Goal: Feedback & Contribution: Leave review/rating

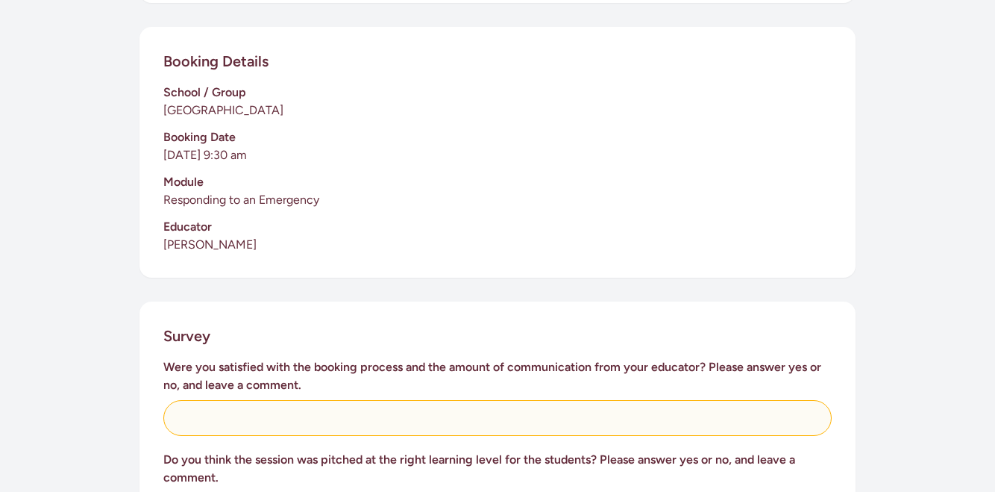
scroll to position [448, 0]
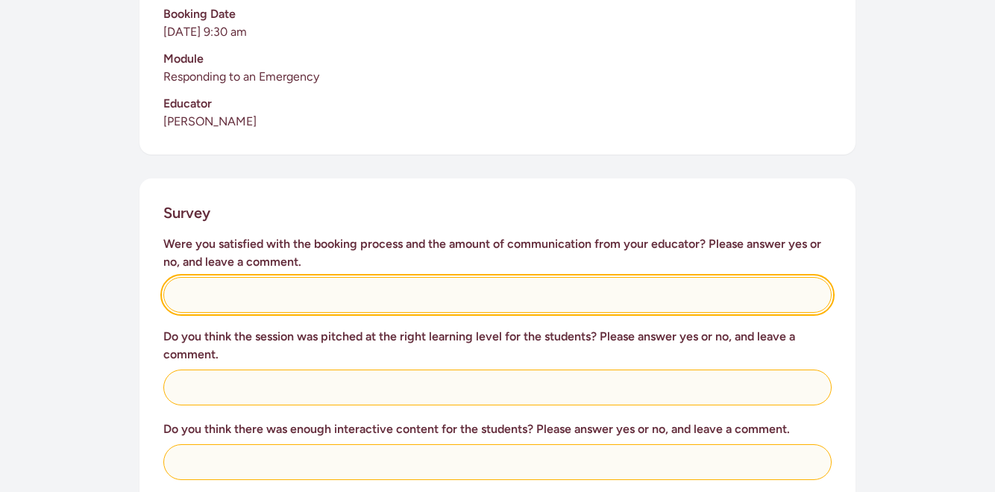
click at [416, 277] on input "text" at bounding box center [497, 295] width 668 height 36
type input "Kept up to date with info, good communication"
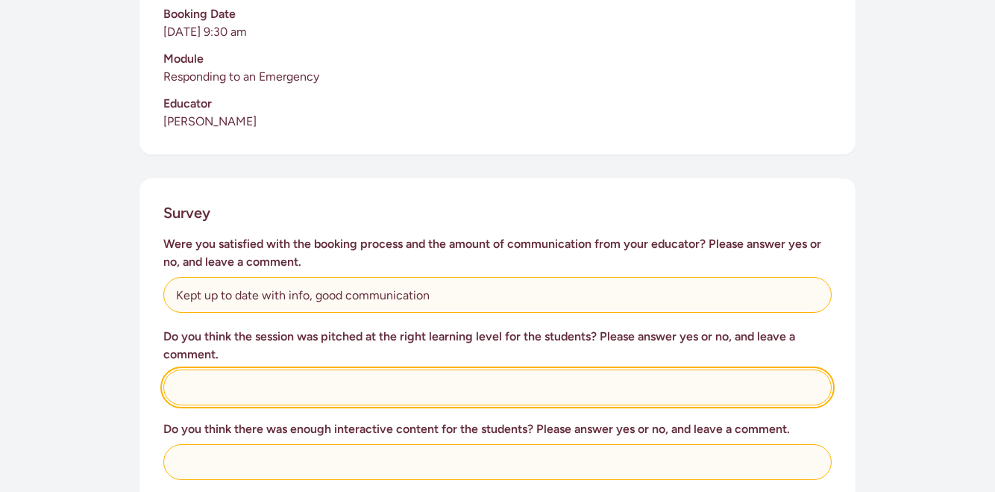
click at [385, 385] on input "text" at bounding box center [497, 387] width 668 height 36
type input "Kids loved what they were learning and was at their level"
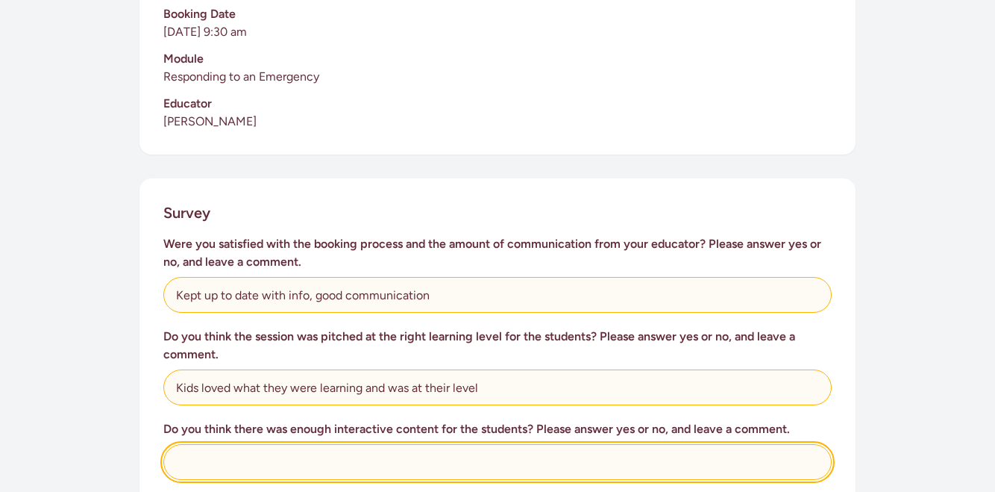
click at [375, 444] on input "text" at bounding box center [497, 462] width 668 height 36
type input "Yes"
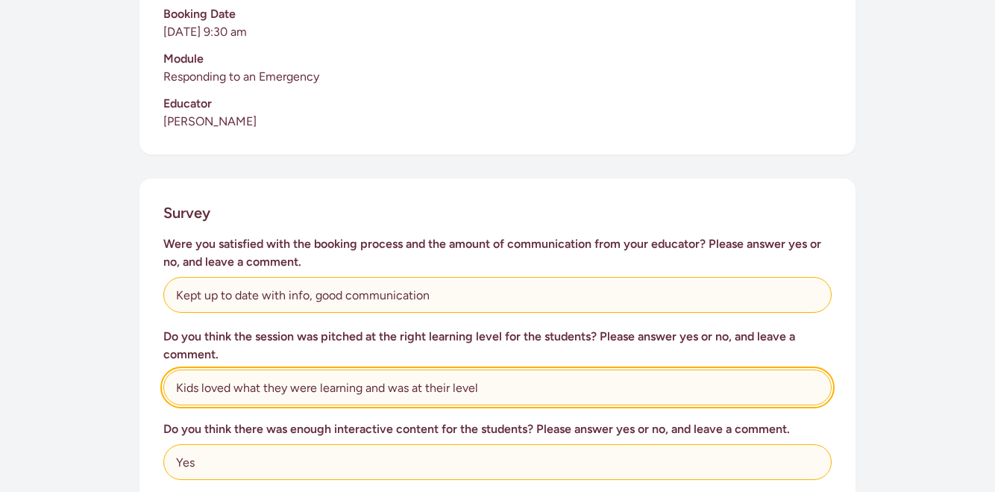
click at [177, 369] on input "Kids loved what they were learning and was at their level" at bounding box center [497, 387] width 668 height 36
type input "Yes - kids loved what they were learning and was at their level"
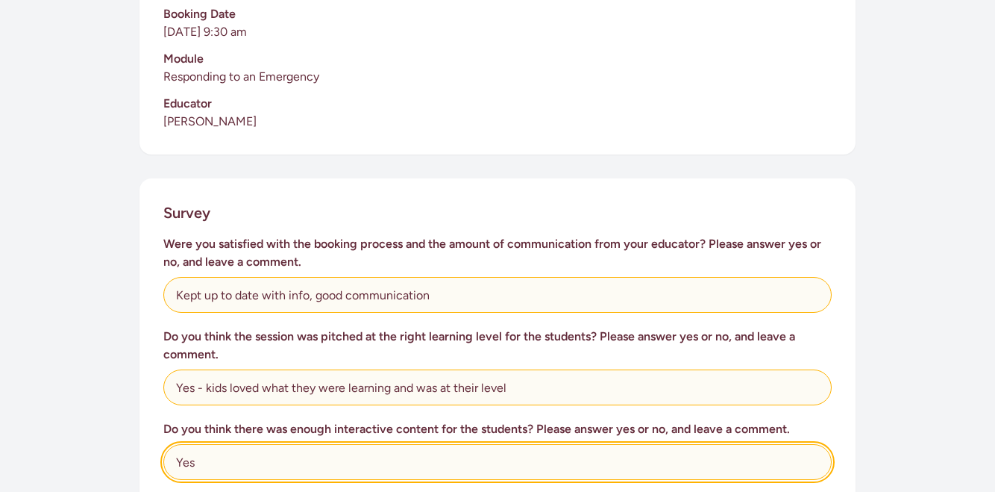
click at [213, 444] on input "Yes" at bounding box center [497, 462] width 668 height 36
click at [215, 453] on input "Yes" at bounding box center [497, 462] width 668 height 36
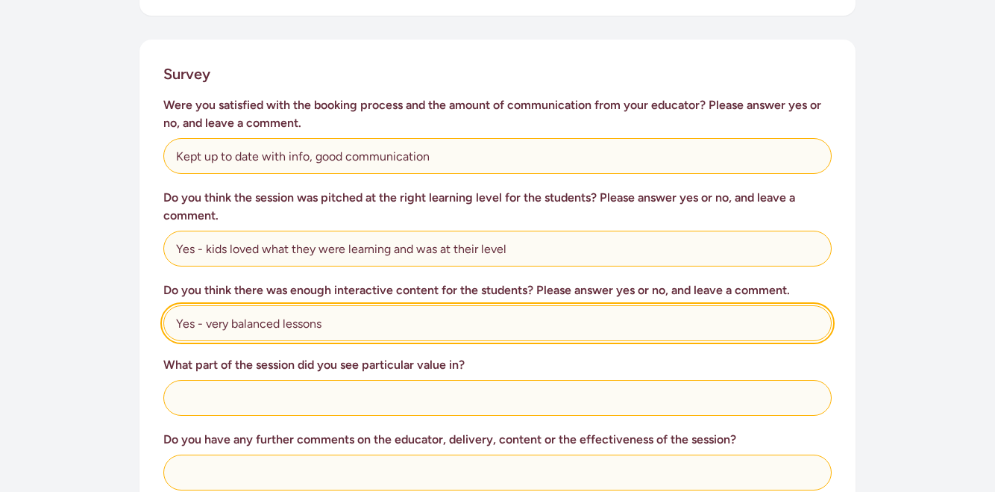
scroll to position [626, 0]
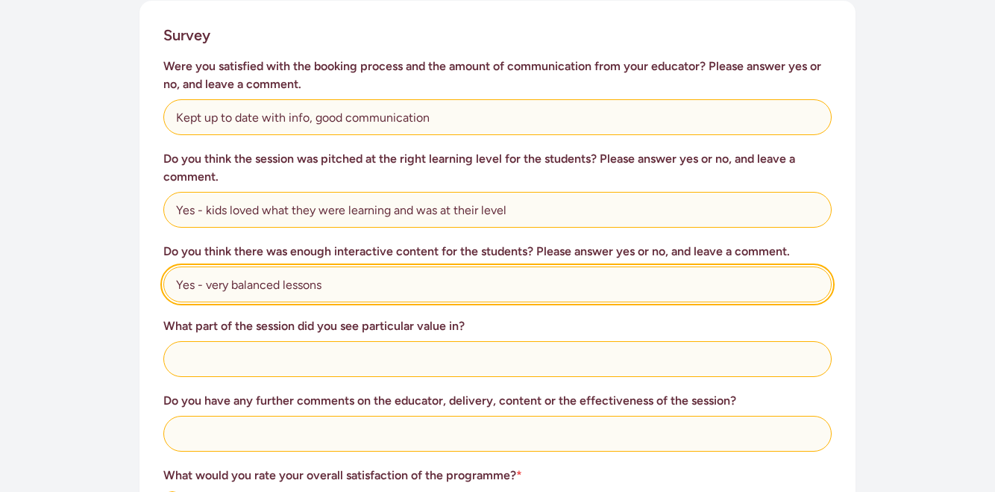
type input "Yes - very balanced lessons"
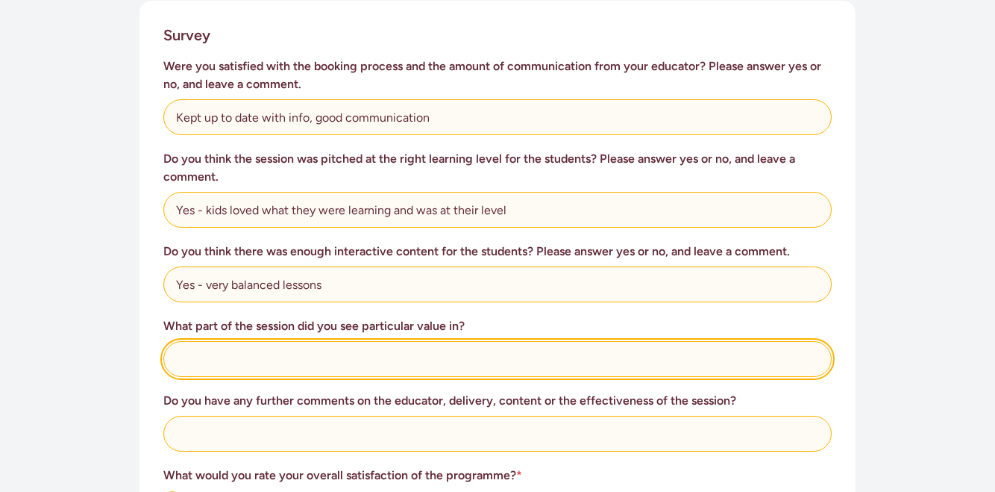
click at [277, 341] on input "text" at bounding box center [497, 359] width 668 height 36
type input "All of it, was really relevant and things students needed to know"
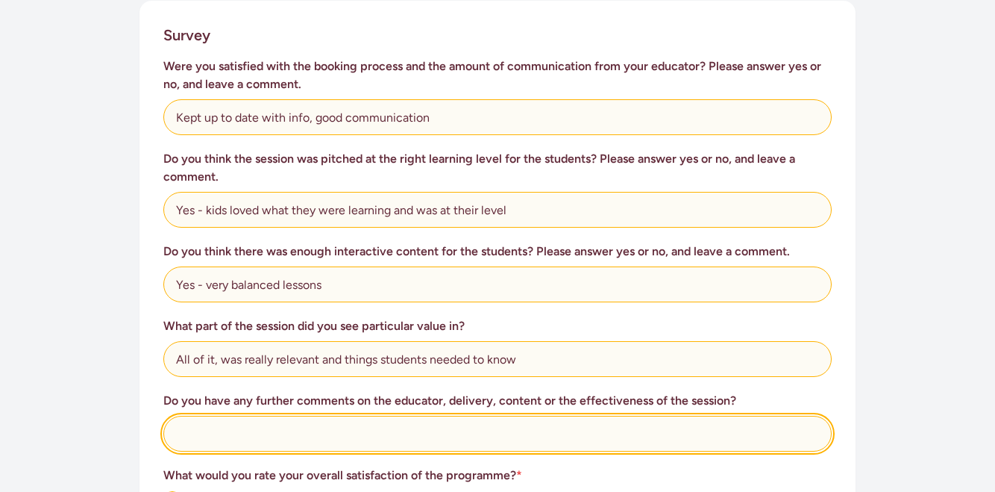
click at [257, 418] on input "text" at bounding box center [497, 434] width 668 height 36
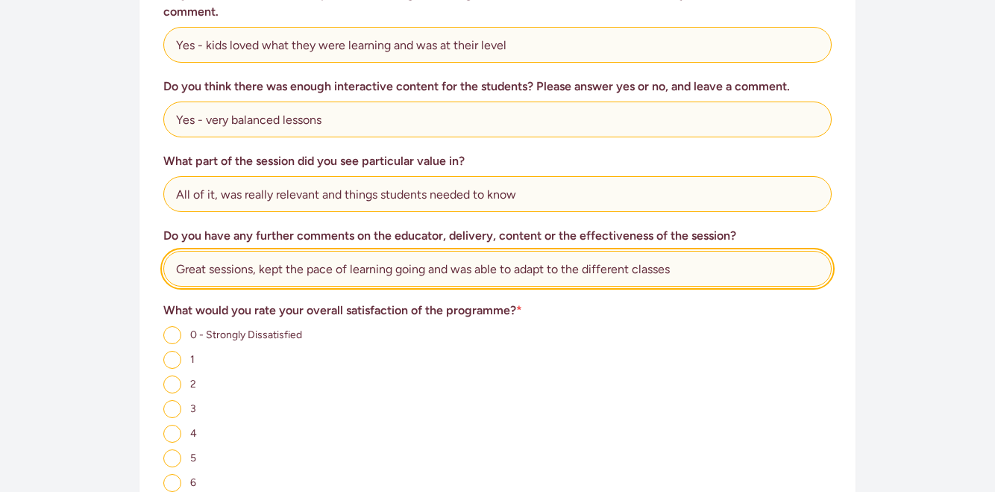
scroll to position [912, 0]
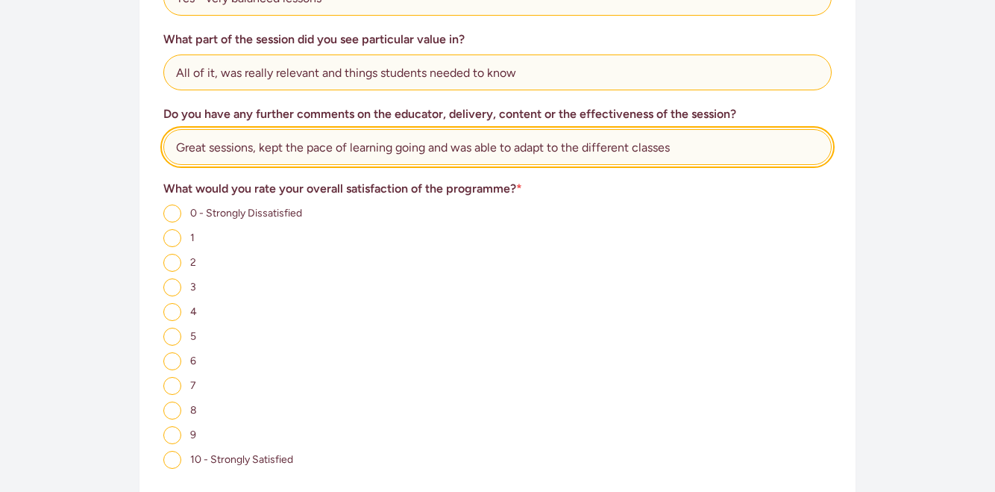
type input "Great sessions, kept the pace of learning going and was able to adapt to the di…"
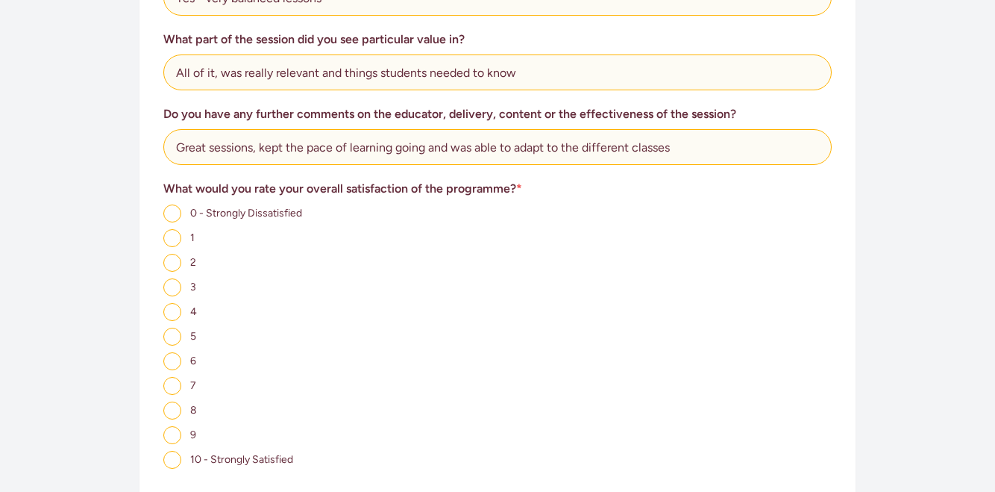
click at [175, 426] on input "9" at bounding box center [172, 435] width 18 height 18
radio input "true"
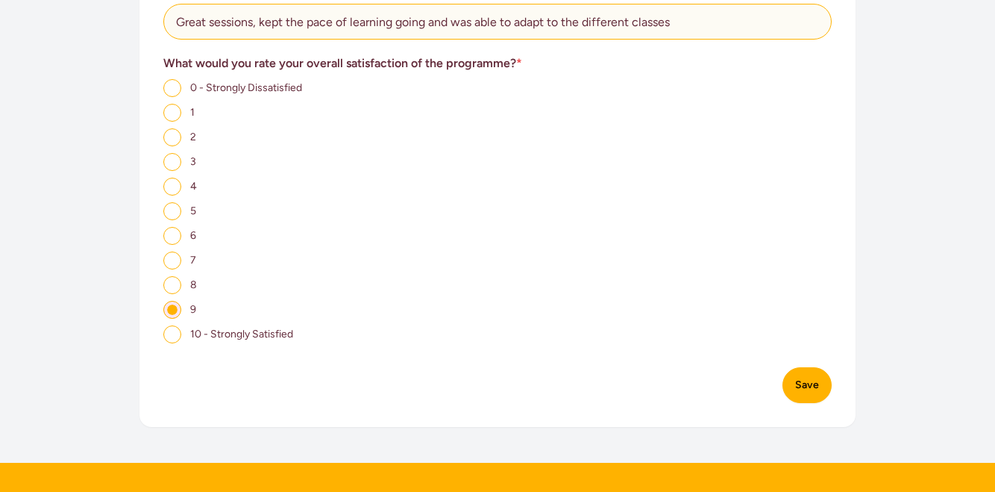
click at [793, 367] on button "Save" at bounding box center [807, 385] width 49 height 36
